Goal: Task Accomplishment & Management: Complete application form

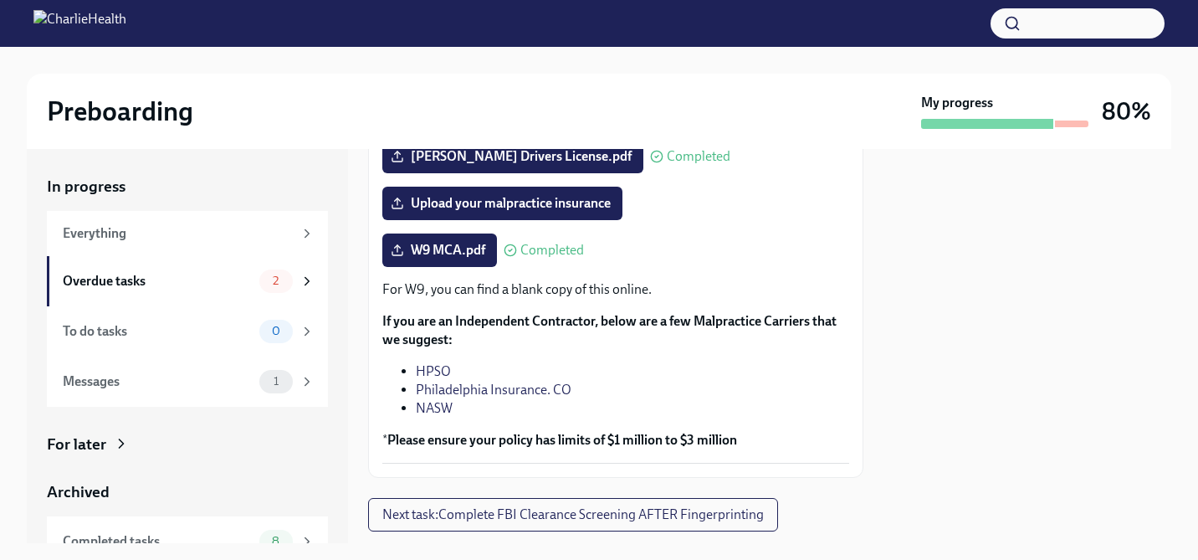
scroll to position [437, 0]
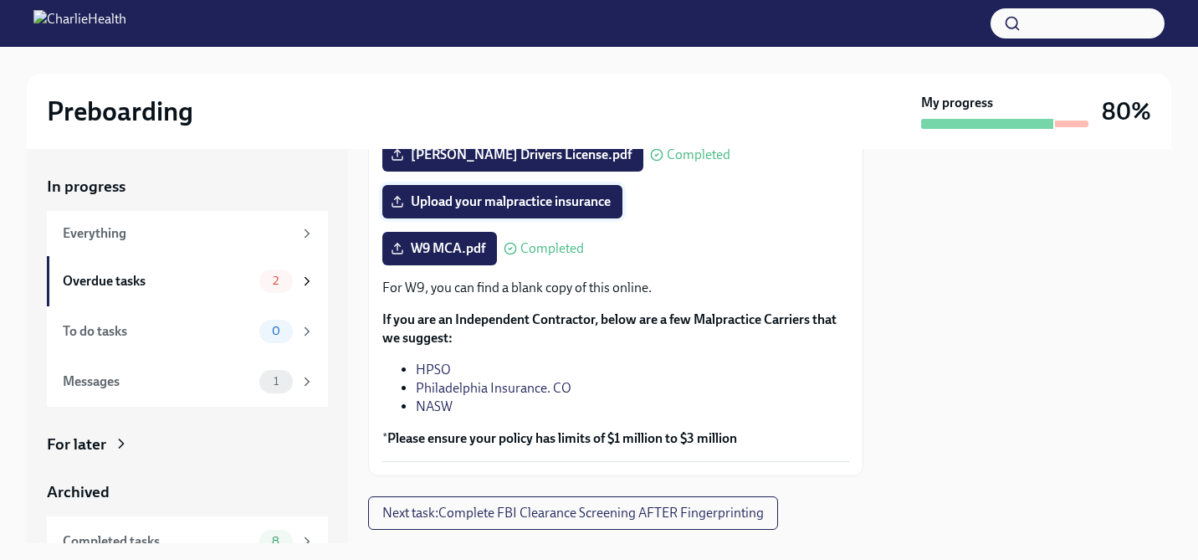
click at [560, 197] on span "Upload your malpractice insurance" at bounding box center [502, 201] width 217 height 17
click at [0, 0] on input "Upload your malpractice insurance" at bounding box center [0, 0] width 0 height 0
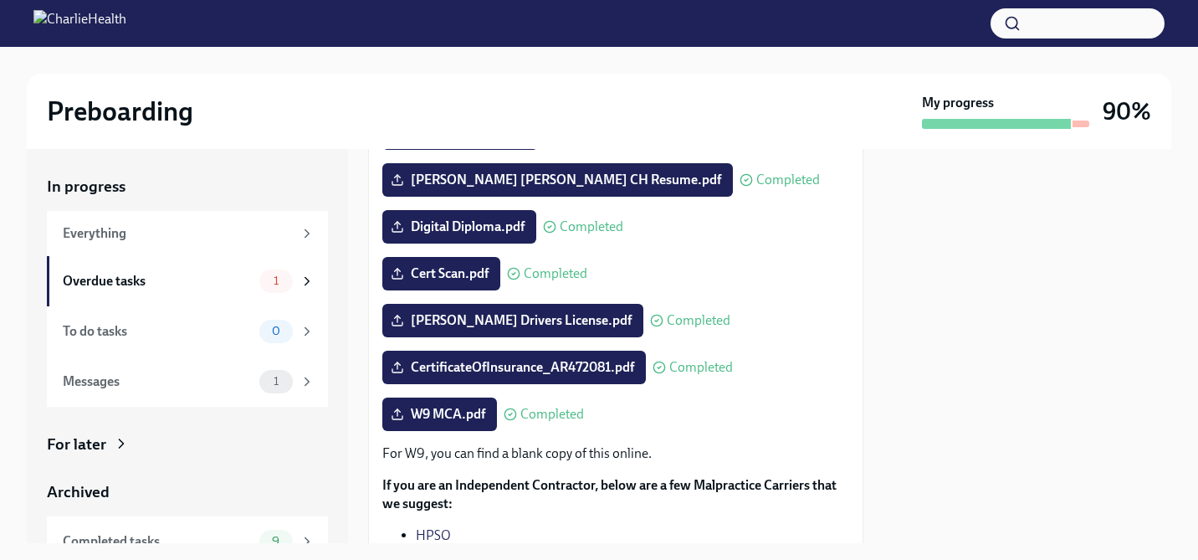
scroll to position [477, 0]
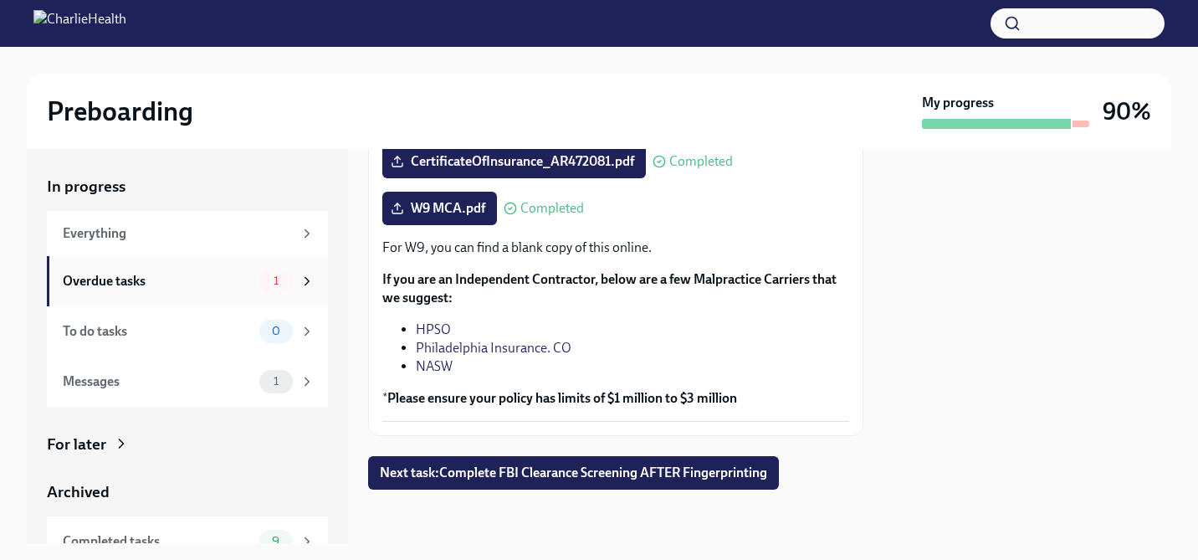
click at [188, 289] on div "Overdue tasks" at bounding box center [158, 281] width 190 height 18
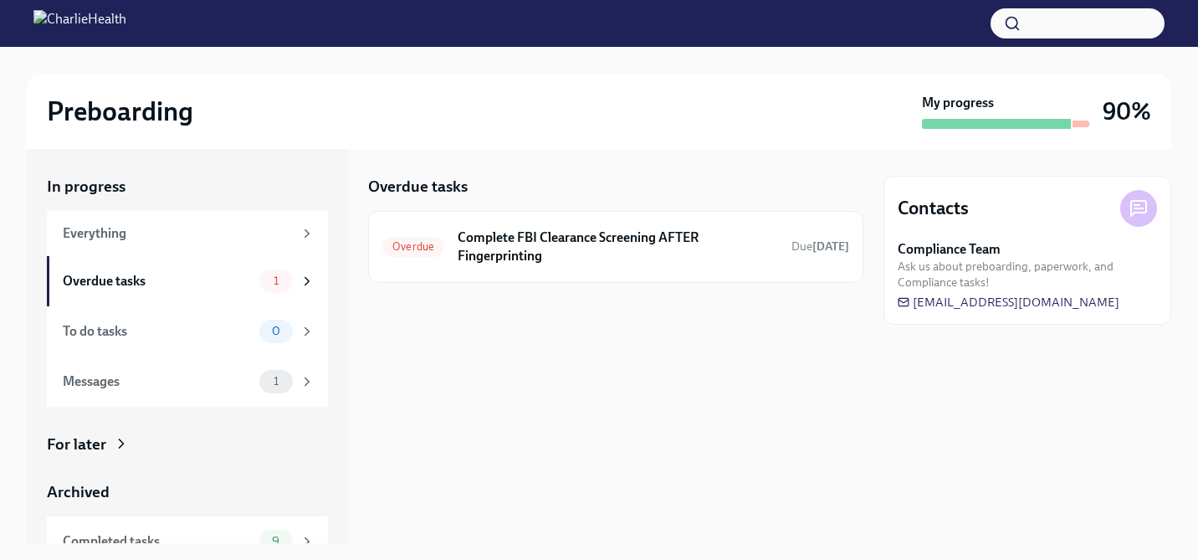
scroll to position [74, 0]
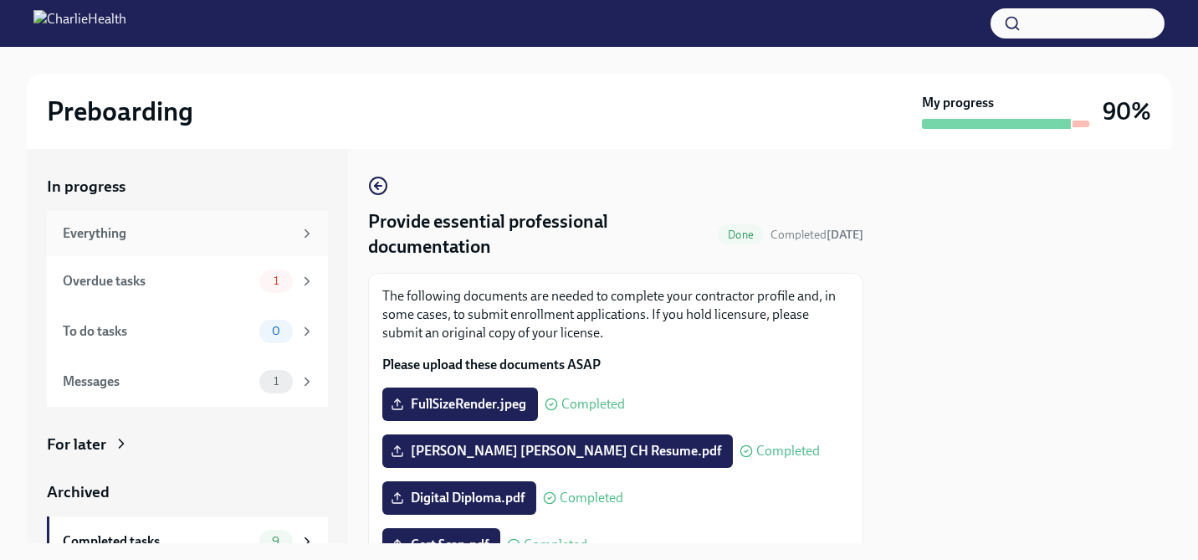
click at [228, 224] on div "Everything" at bounding box center [178, 233] width 230 height 18
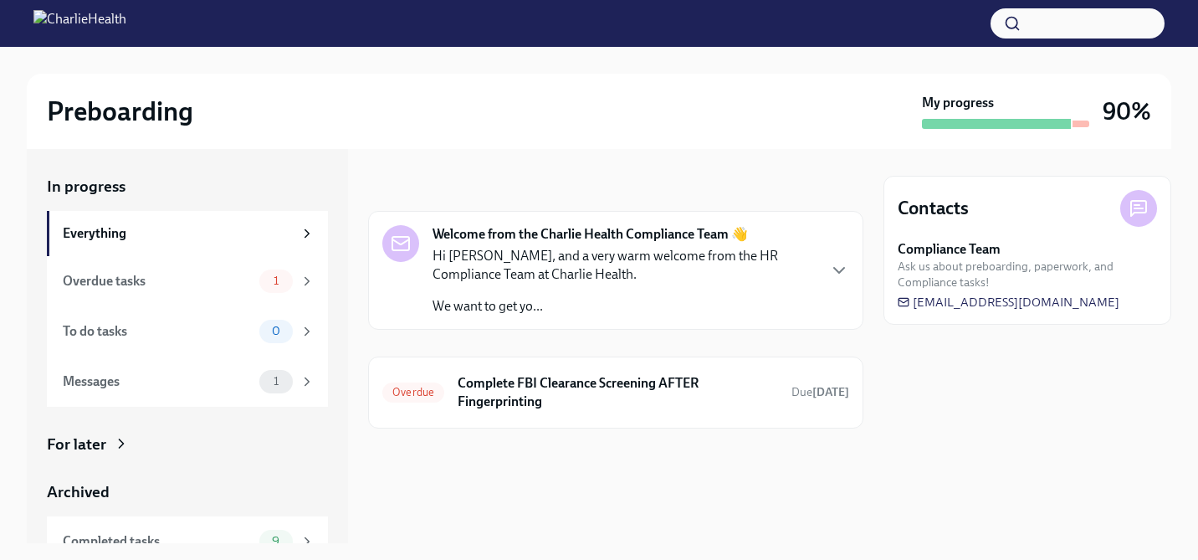
click at [572, 318] on div "Welcome from the Charlie Health Compliance Team 👋 Hi [PERSON_NAME], and a very …" at bounding box center [615, 270] width 495 height 119
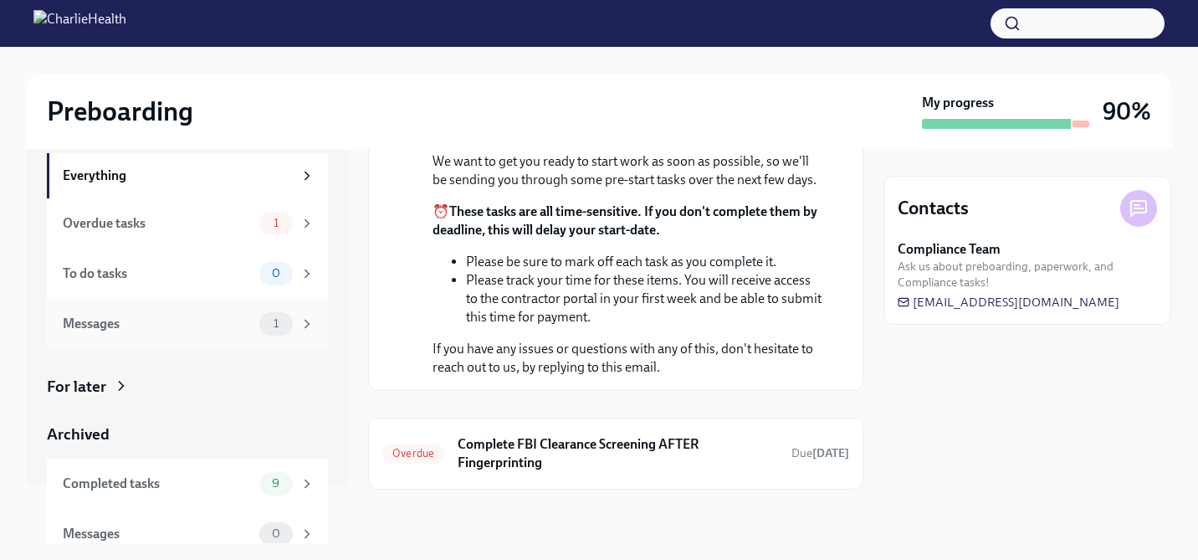
scroll to position [74, 0]
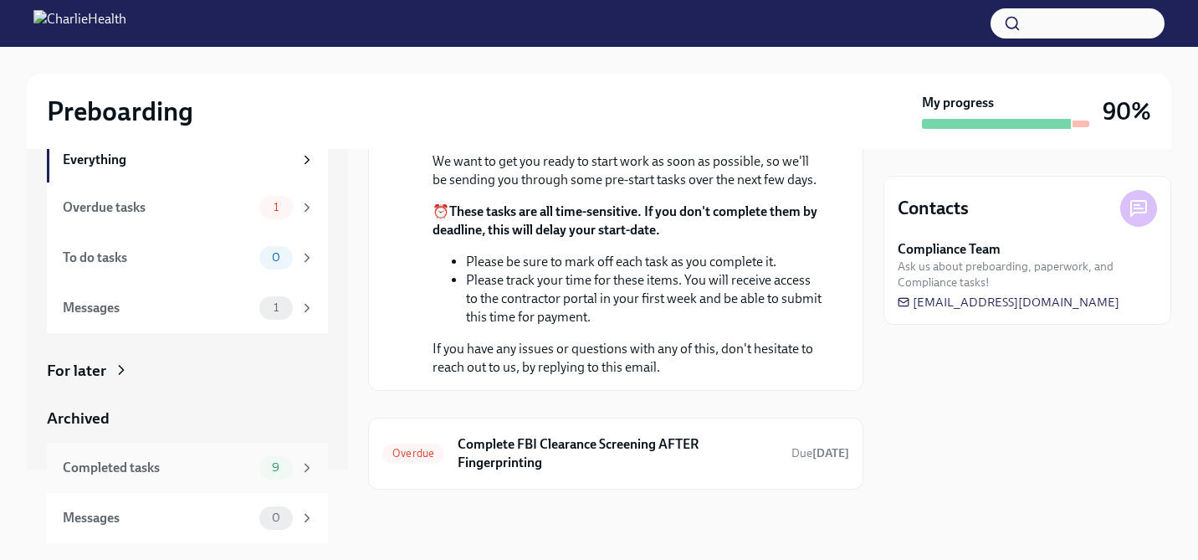
click at [215, 469] on div "Completed tasks" at bounding box center [158, 467] width 190 height 18
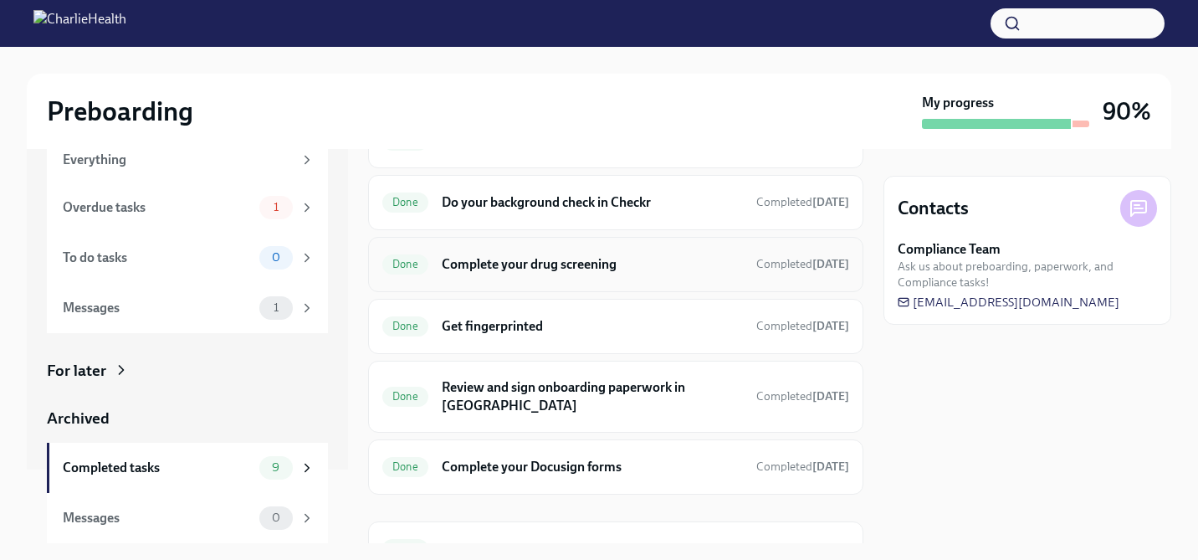
scroll to position [329, 0]
